Goal: Find specific page/section

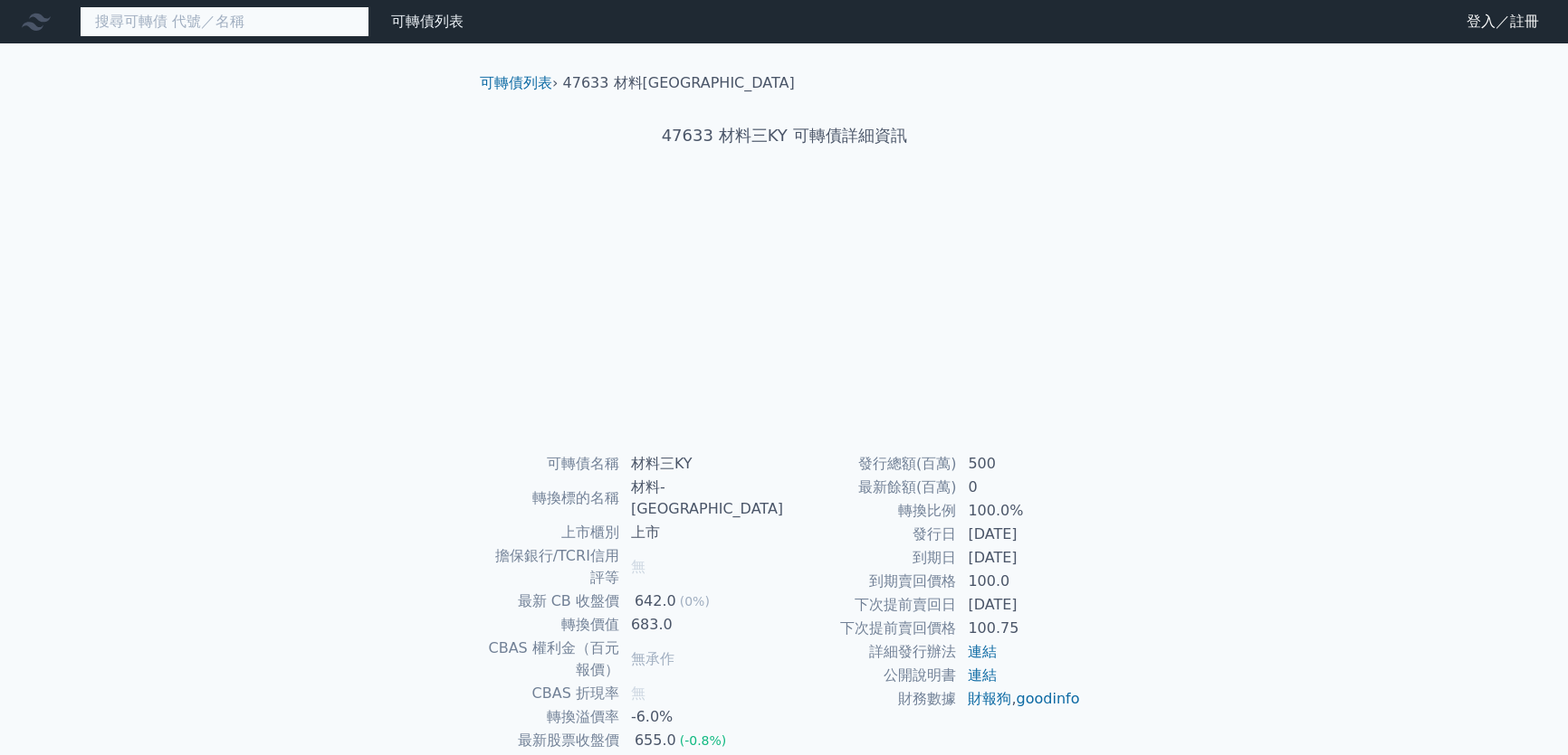
click at [298, 23] on input at bounding box center [224, 22] width 290 height 31
click at [298, 23] on input "9938" at bounding box center [224, 22] width 290 height 31
type input "9938"
click at [419, 26] on link "可轉債列表" at bounding box center [426, 22] width 72 height 17
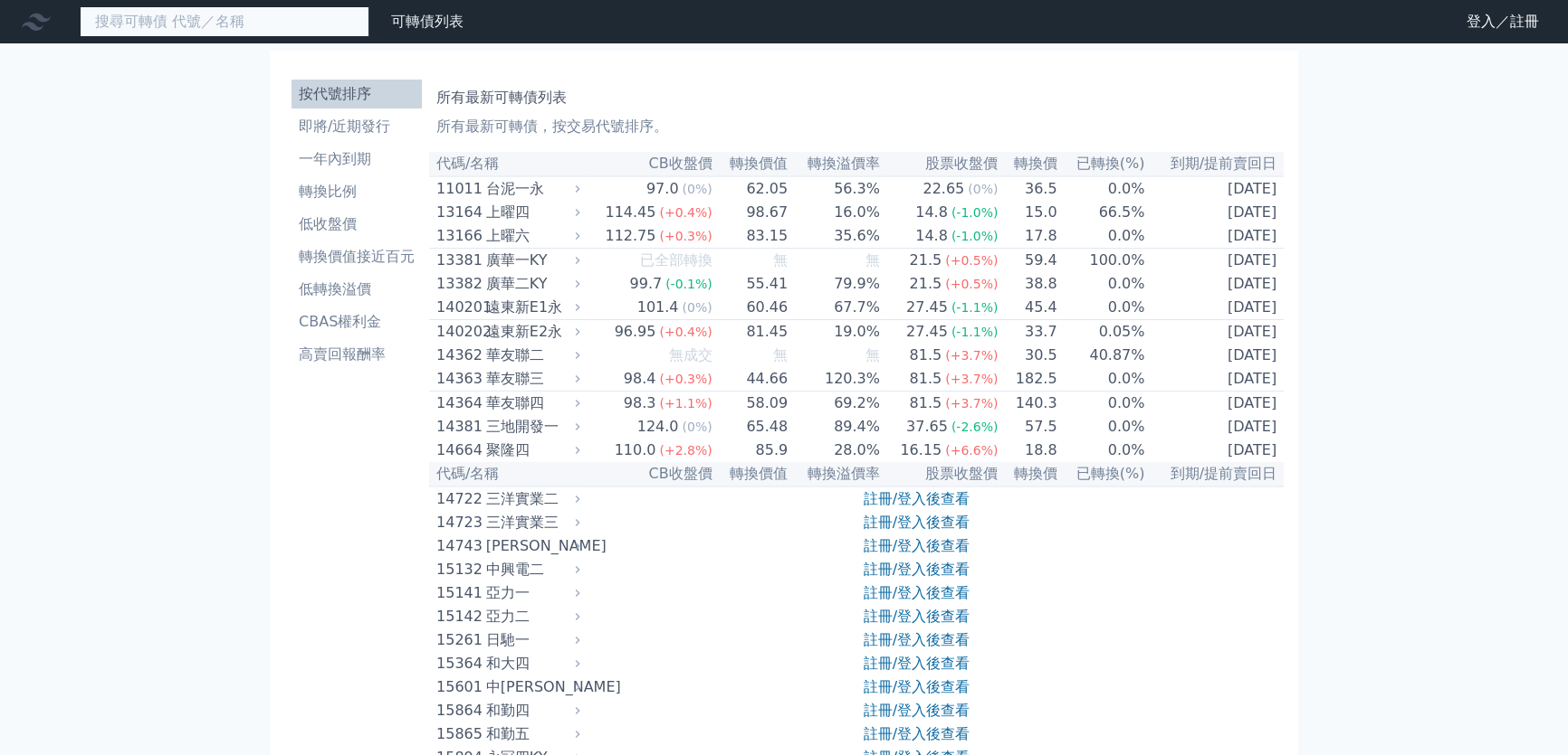
click at [321, 22] on input at bounding box center [224, 22] width 290 height 31
type input "9938"
click at [408, 27] on link "可轉債列表" at bounding box center [426, 22] width 72 height 17
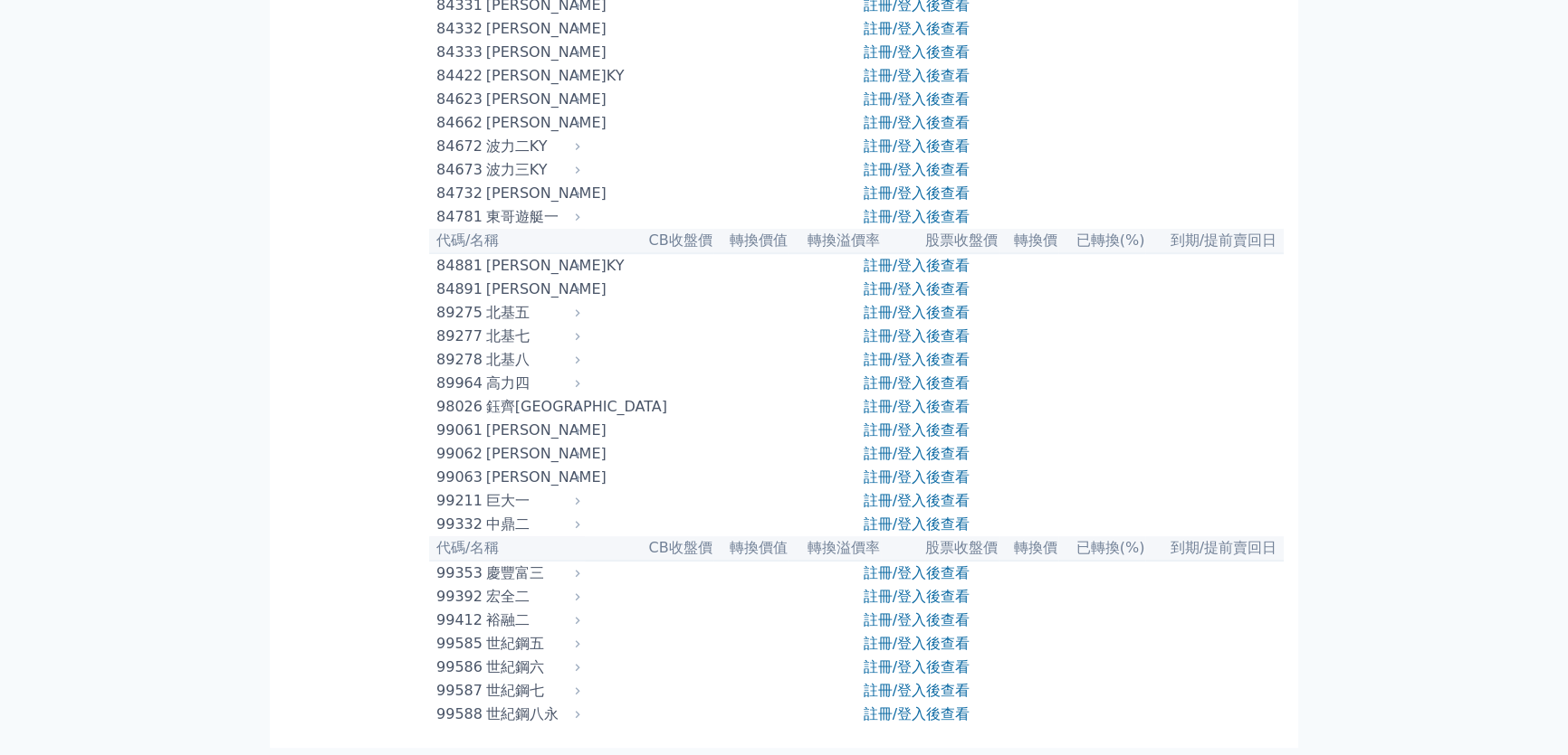
scroll to position [10547, 0]
